Goal: Navigation & Orientation: Find specific page/section

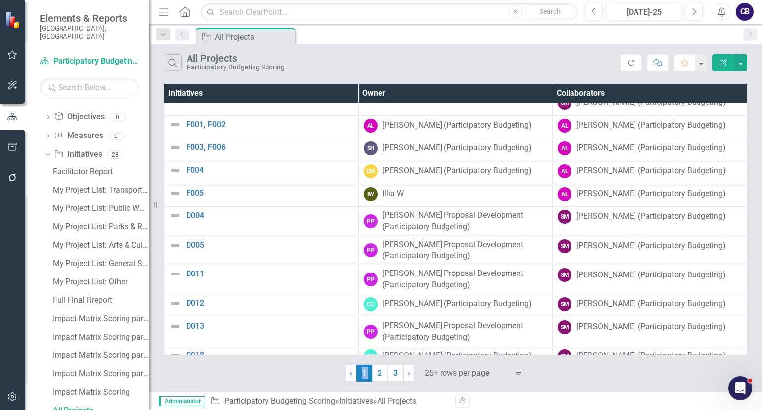
scroll to position [664, 0]
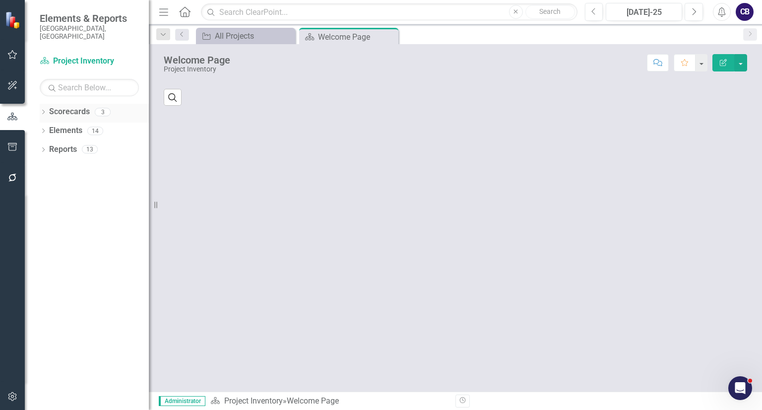
click at [43, 110] on div "Dropdown Scorecards 3" at bounding box center [94, 113] width 109 height 19
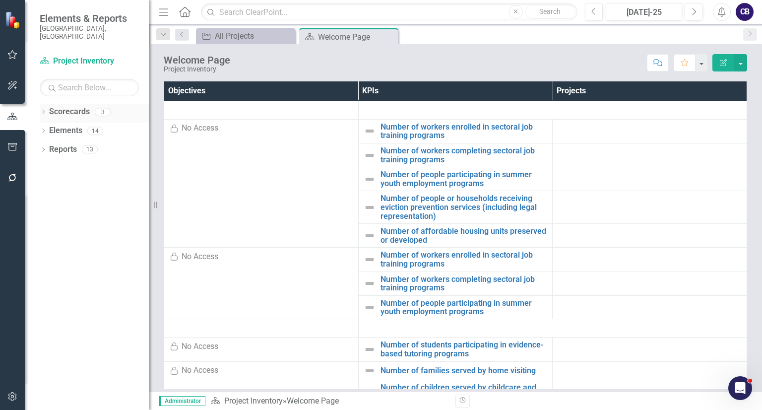
click at [42, 109] on div "Dropdown" at bounding box center [43, 113] width 7 height 8
click at [65, 141] on div "Participatory Budgeting Scoring" at bounding box center [102, 149] width 94 height 16
click at [87, 144] on link "Participatory Budgeting Scoring" at bounding box center [102, 149] width 94 height 11
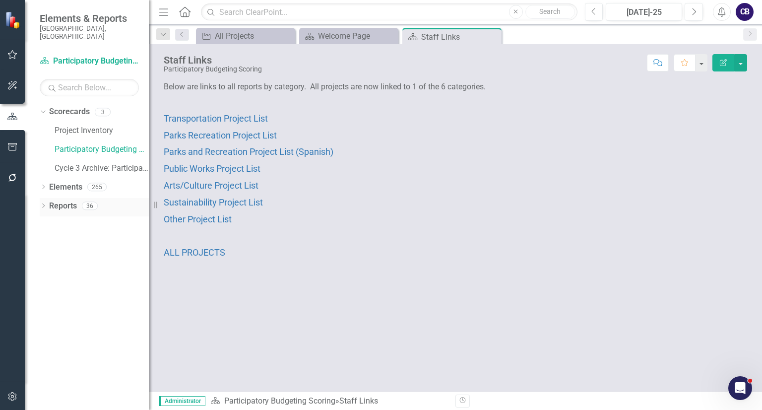
click at [44, 205] on div "Dropdown Reports 36" at bounding box center [94, 207] width 109 height 19
click at [42, 204] on icon "Dropdown" at bounding box center [43, 206] width 7 height 5
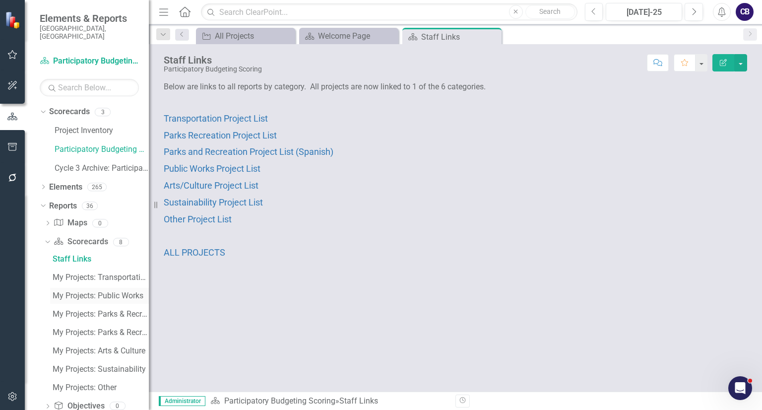
scroll to position [70, 0]
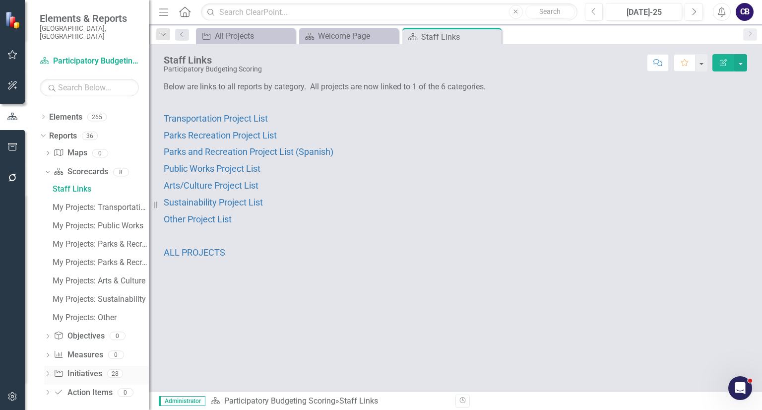
click at [53, 367] on div "Dropdown Initiative Initiatives 28" at bounding box center [96, 375] width 105 height 19
click at [51, 372] on icon "Dropdown" at bounding box center [47, 374] width 7 height 5
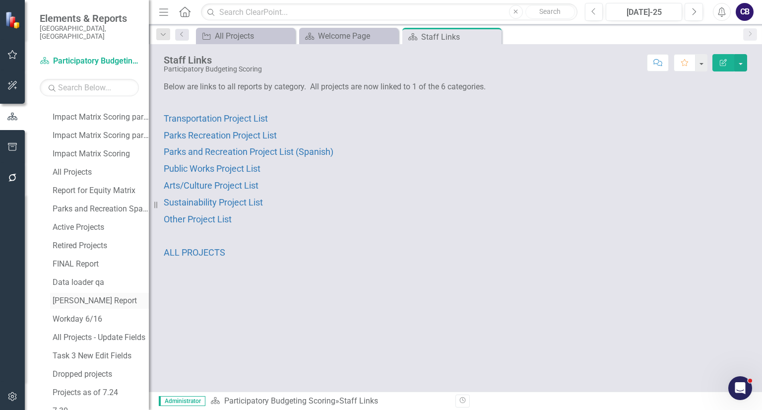
scroll to position [437, 0]
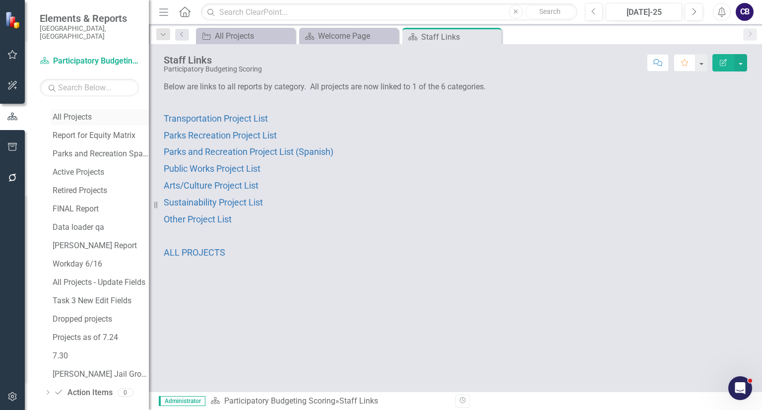
click at [86, 113] on div "All Projects" at bounding box center [101, 117] width 96 height 9
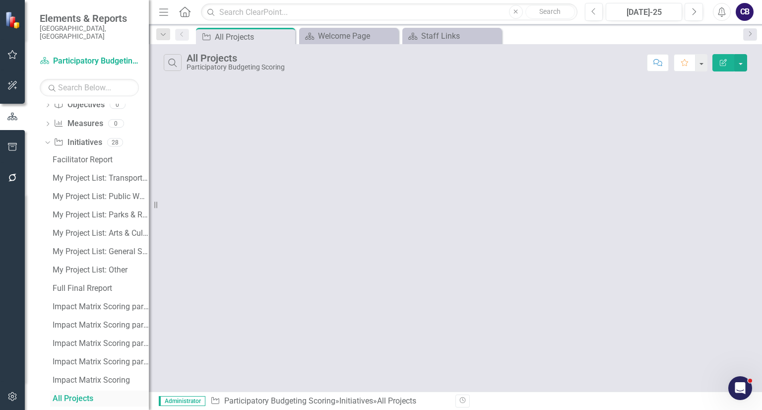
scroll to position [144, 0]
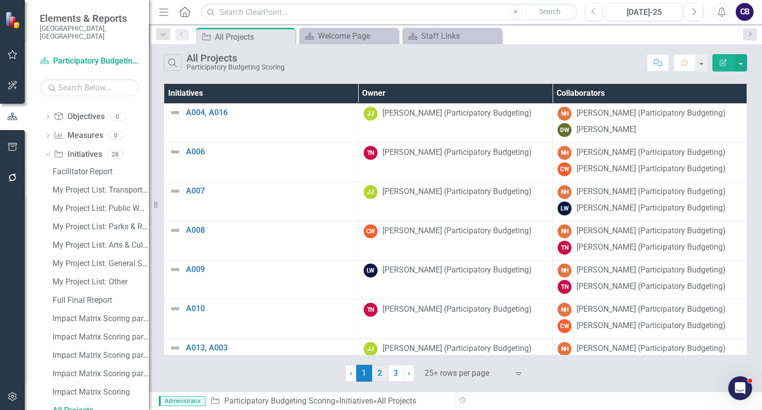
click at [385, 372] on link "2" at bounding box center [380, 373] width 16 height 17
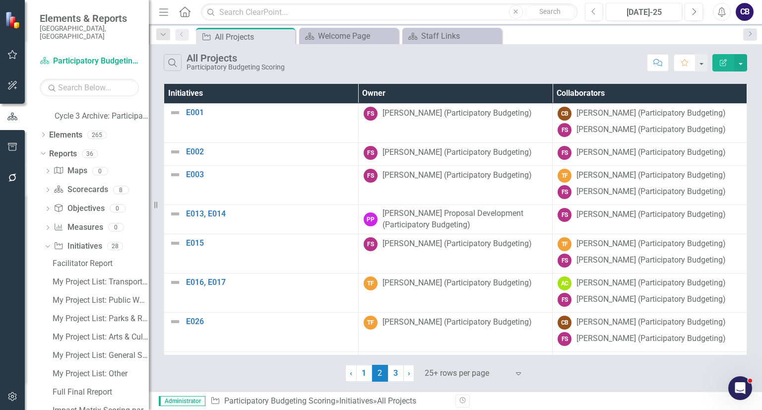
scroll to position [51, 0]
click at [98, 316] on div "My Project List: Parks & Recreation" at bounding box center [101, 320] width 96 height 9
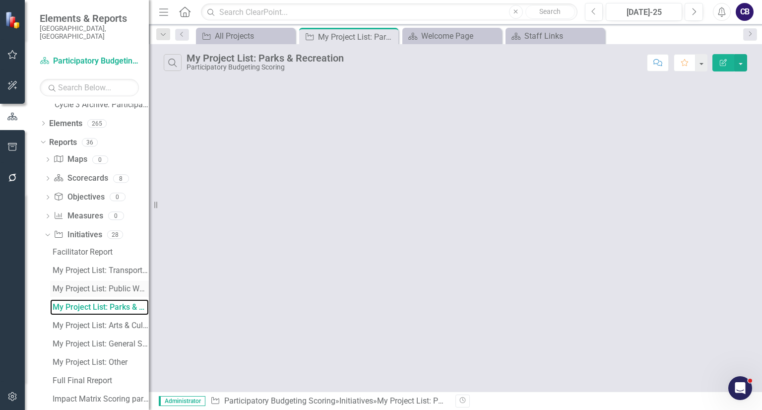
scroll to position [65, 0]
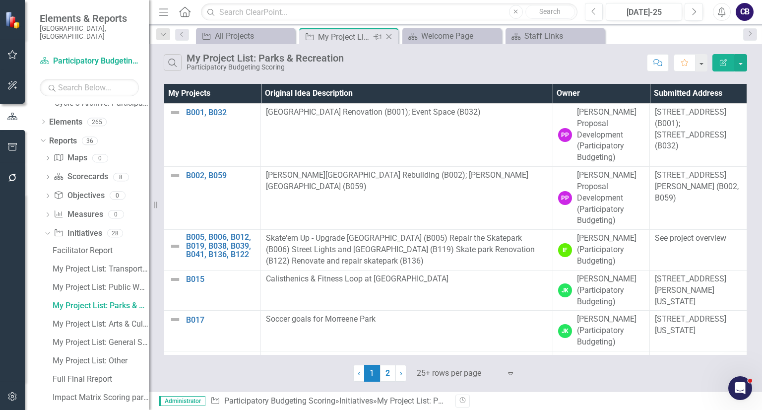
click at [395, 32] on div "Close" at bounding box center [390, 37] width 12 height 12
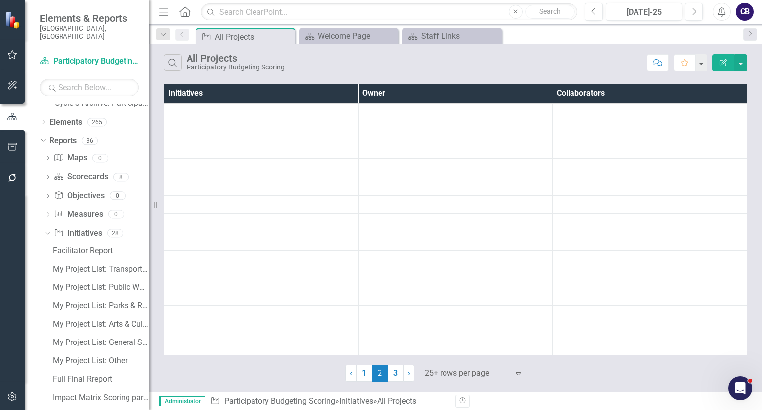
scroll to position [144, 0]
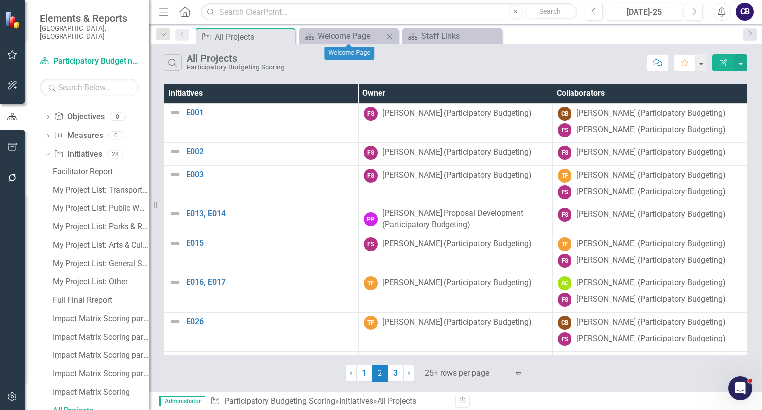
click at [393, 37] on icon "Close" at bounding box center [390, 36] width 10 height 8
click at [0, 0] on icon "Close" at bounding box center [0, 0] width 0 height 0
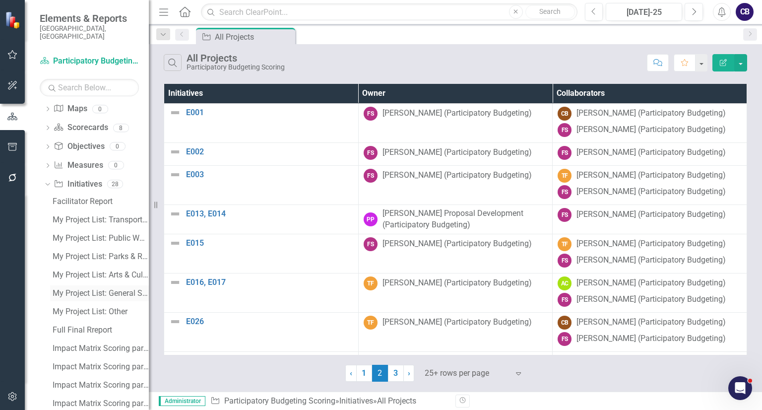
scroll to position [114, 0]
click at [48, 181] on icon "Dropdown" at bounding box center [46, 184] width 5 height 7
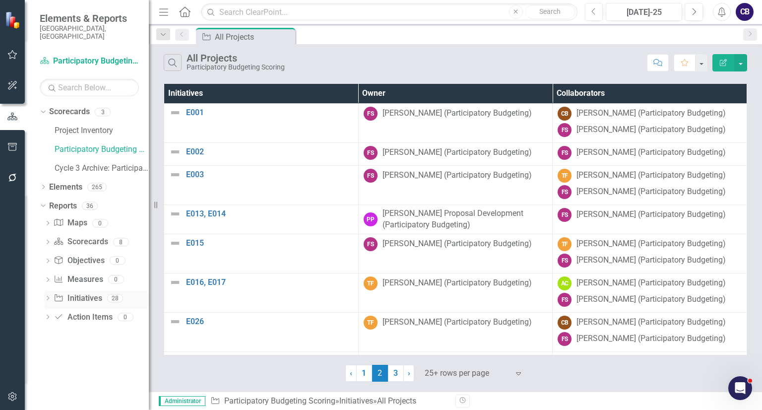
scroll to position [0, 0]
click at [51, 240] on icon "Dropdown" at bounding box center [47, 242] width 7 height 5
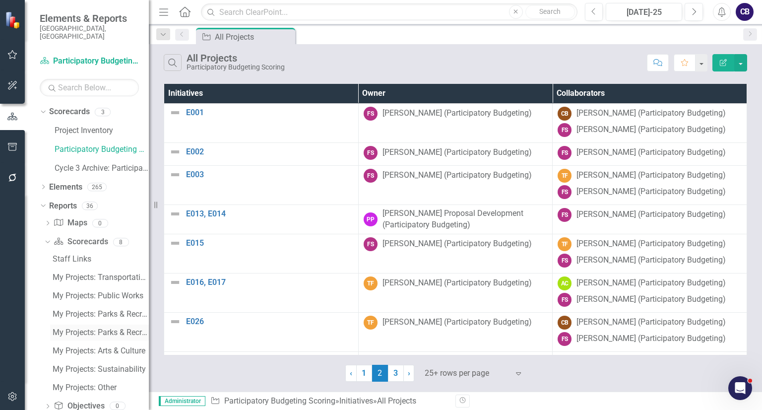
click at [108, 328] on div "My Projects: Parks & Recreation Spanish" at bounding box center [101, 332] width 96 height 9
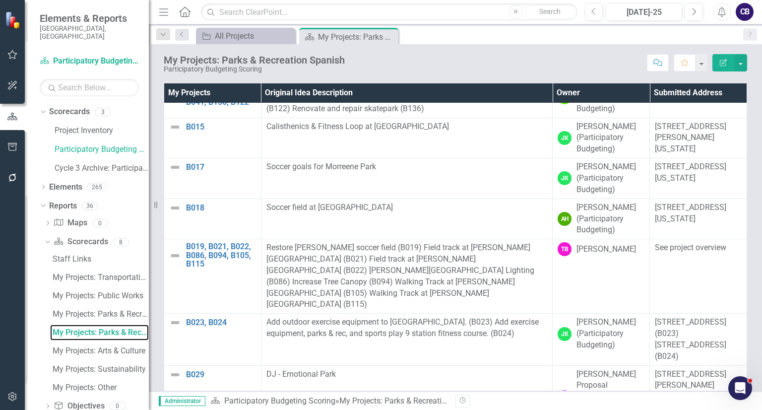
scroll to position [164, 0]
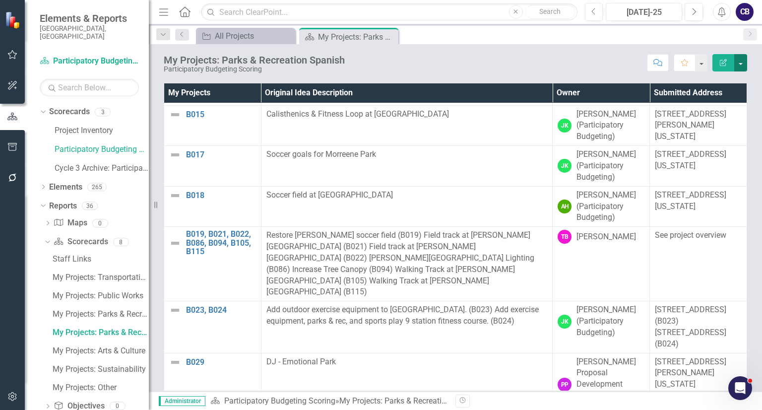
click at [747, 65] on button "button" at bounding box center [741, 62] width 13 height 17
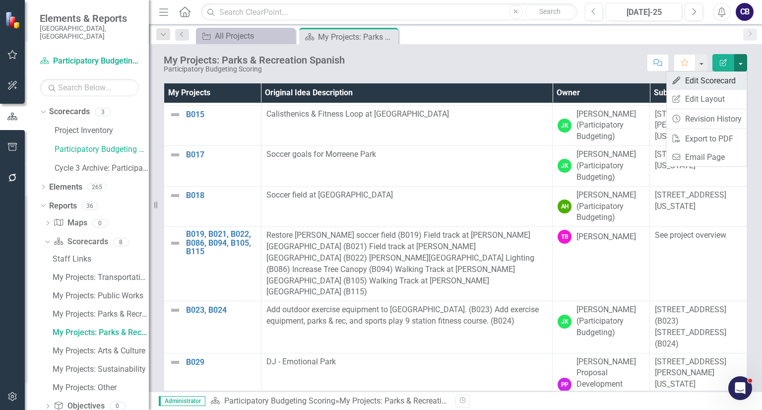
click at [728, 78] on link "Edit Edit Scorecard" at bounding box center [707, 80] width 80 height 18
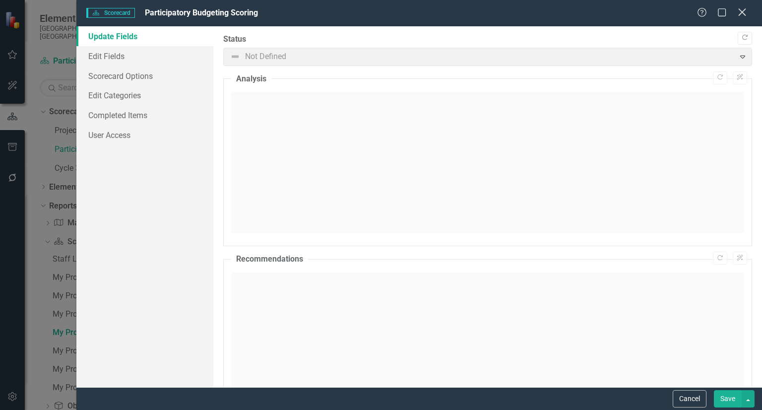
click at [745, 13] on icon "Close" at bounding box center [742, 11] width 12 height 9
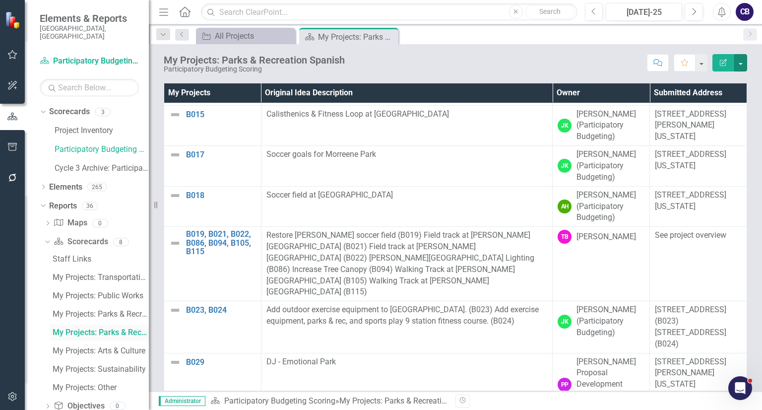
scroll to position [70, 0]
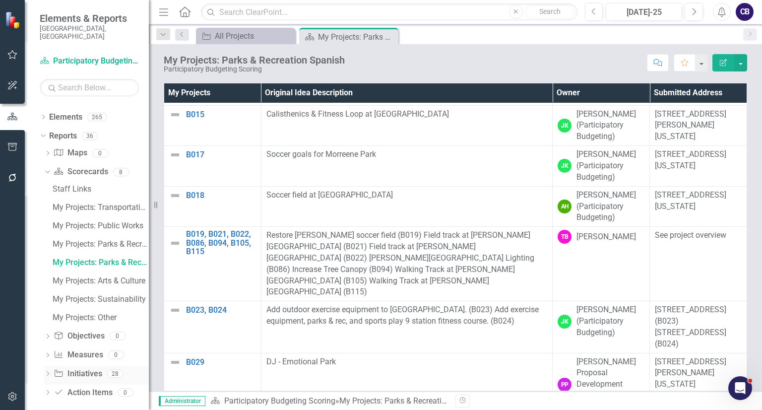
click at [50, 372] on icon "Dropdown" at bounding box center [47, 374] width 7 height 5
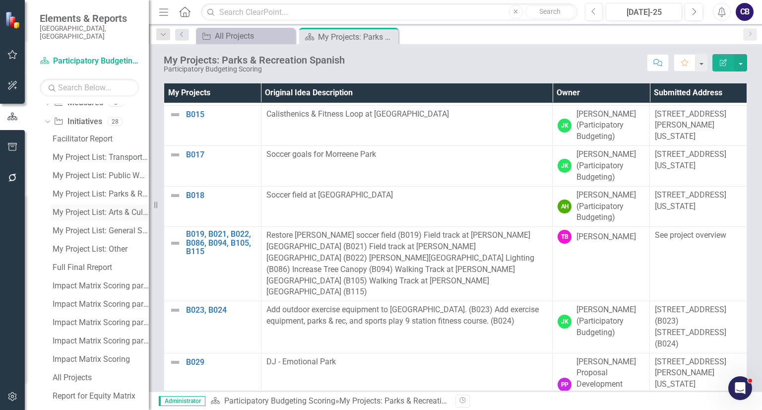
scroll to position [177, 0]
click at [107, 190] on div "My Project List: Parks & Recreation" at bounding box center [101, 194] width 96 height 9
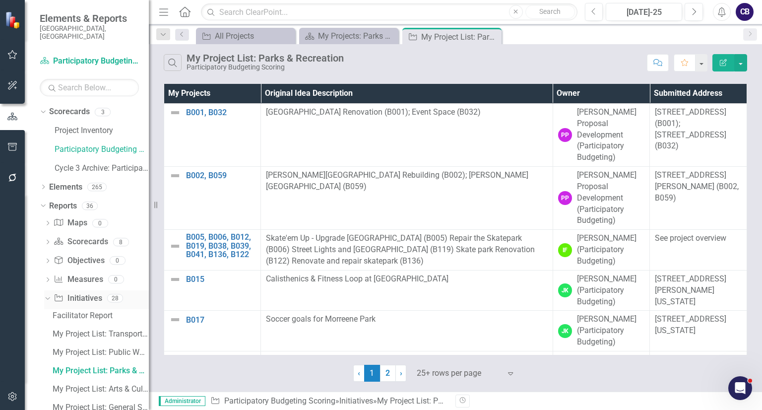
click at [44, 294] on icon "Dropdown" at bounding box center [46, 297] width 5 height 7
